Goal: Navigation & Orientation: Go to known website

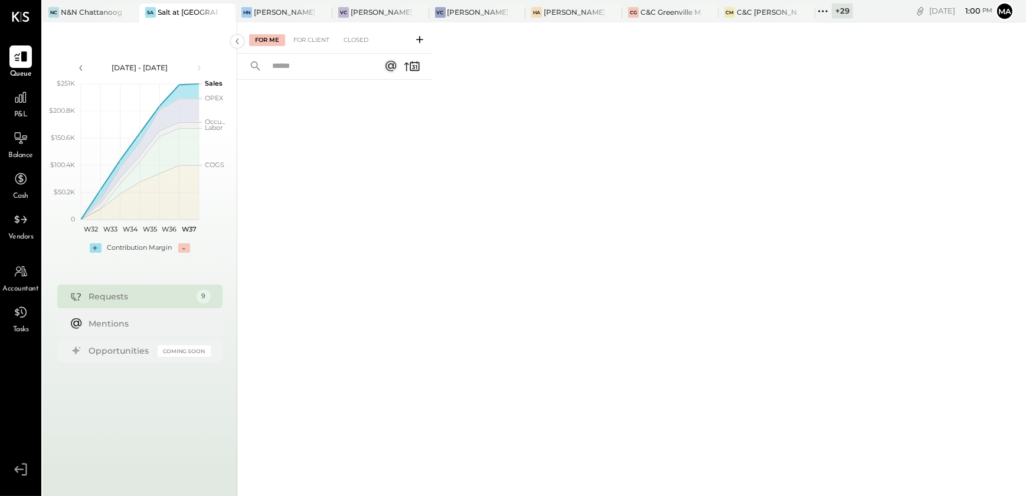
click at [846, 8] on div "+ 29" at bounding box center [842, 11] width 21 height 15
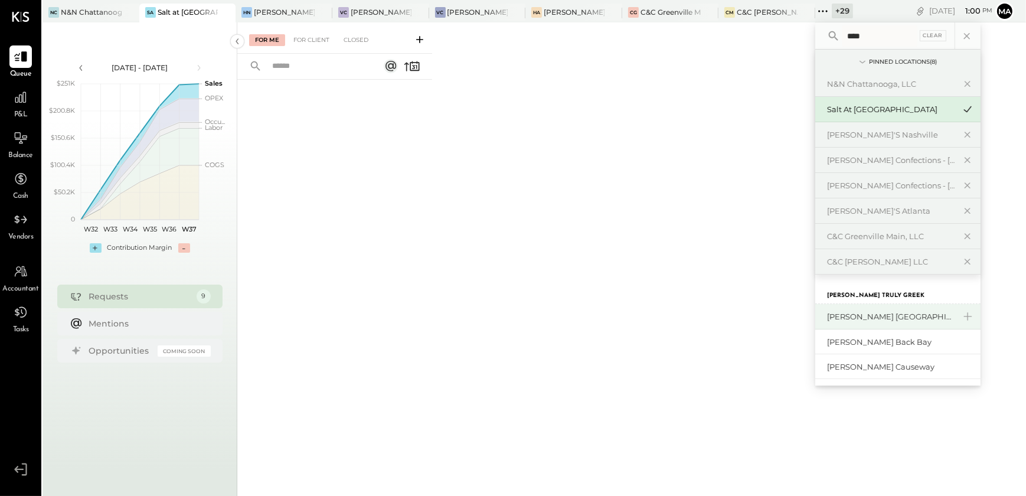
type input "****"
click at [875, 318] on div "[PERSON_NAME] [GEOGRAPHIC_DATA]" at bounding box center [891, 316] width 128 height 11
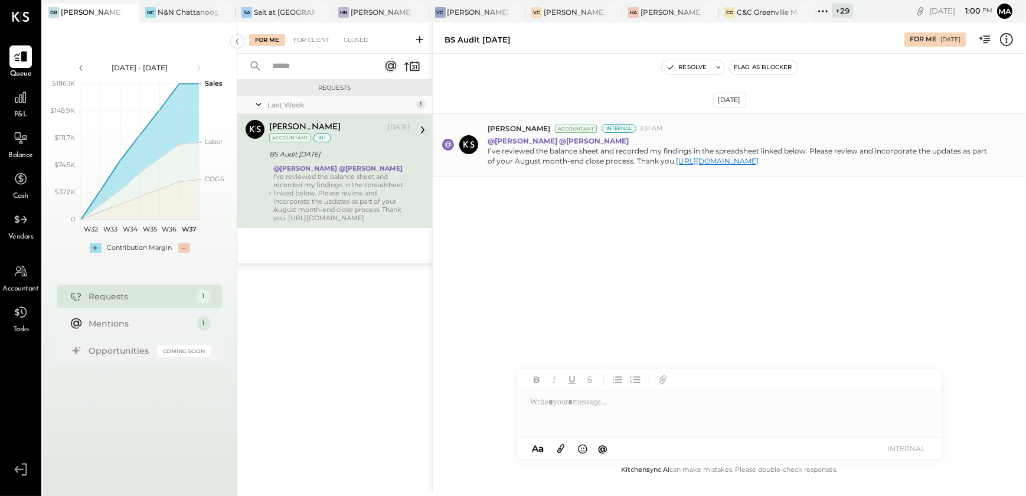
click at [676, 165] on link "[URL][DOMAIN_NAME]" at bounding box center [717, 160] width 83 height 9
